Goal: Task Accomplishment & Management: Use online tool/utility

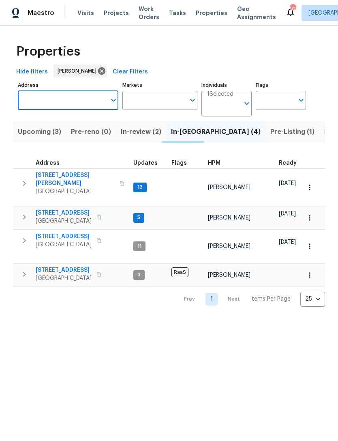
scroll to position [0, 13]
click at [61, 94] on input "Address" at bounding box center [62, 100] width 88 height 19
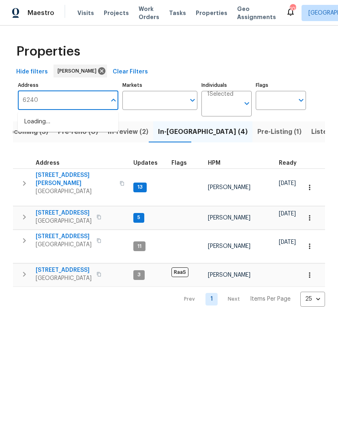
type input "6240"
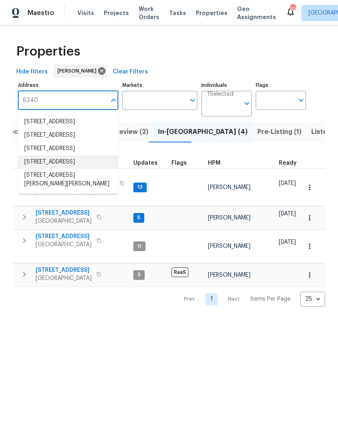
click at [74, 169] on li "[STREET_ADDRESS]" at bounding box center [68, 161] width 101 height 13
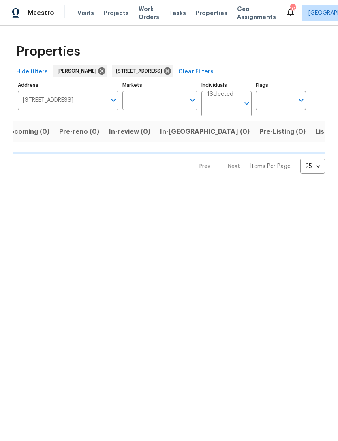
scroll to position [0, 13]
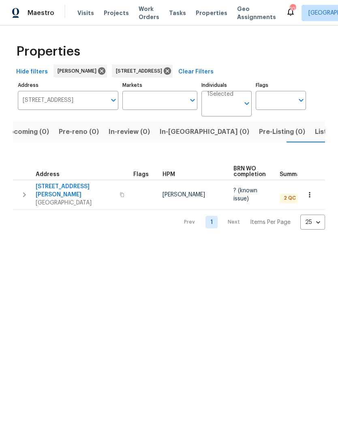
click at [23, 191] on icon "button" at bounding box center [24, 195] width 10 height 10
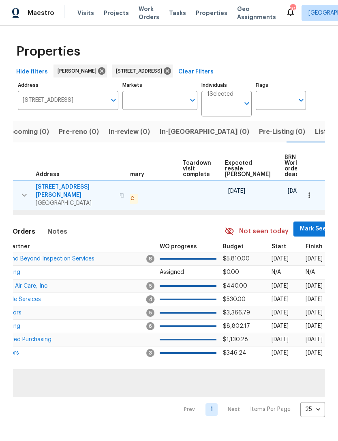
click at [300, 224] on span "Mark Seen" at bounding box center [315, 229] width 30 height 10
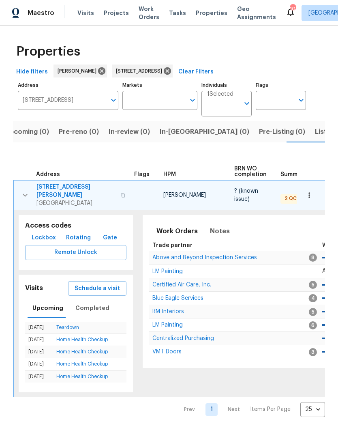
scroll to position [0, 0]
click at [185, 257] on span "Above and Beyond Inspection Services" at bounding box center [205, 258] width 105 height 6
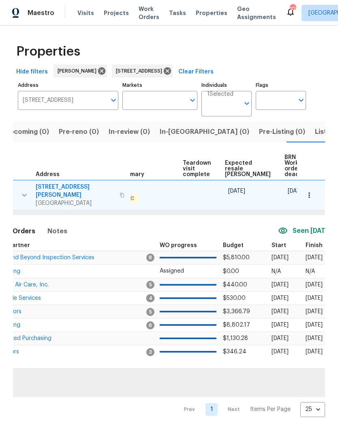
scroll to position [0, 162]
click at [308, 197] on icon "button" at bounding box center [309, 195] width 8 height 8
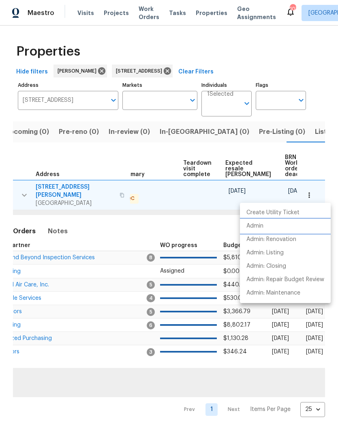
click at [262, 230] on li "Admin" at bounding box center [285, 225] width 91 height 13
click at [257, 230] on p "Admin" at bounding box center [255, 226] width 17 height 9
